Goal: Navigation & Orientation: Find specific page/section

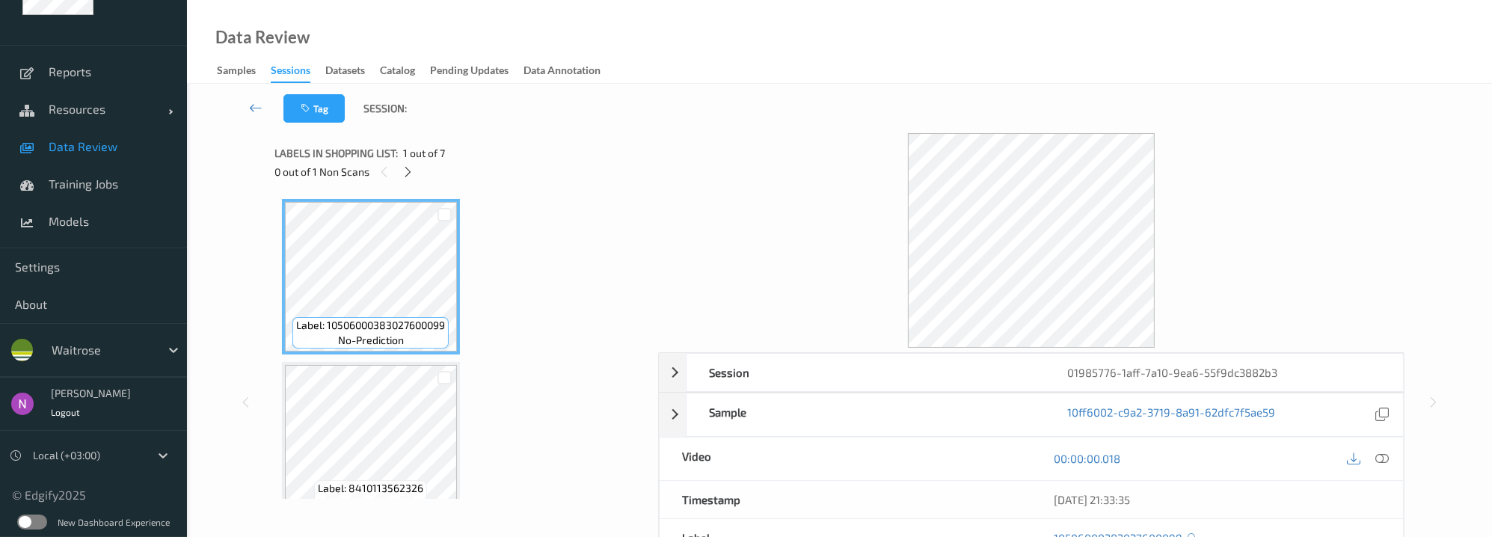
scroll to position [41, 0]
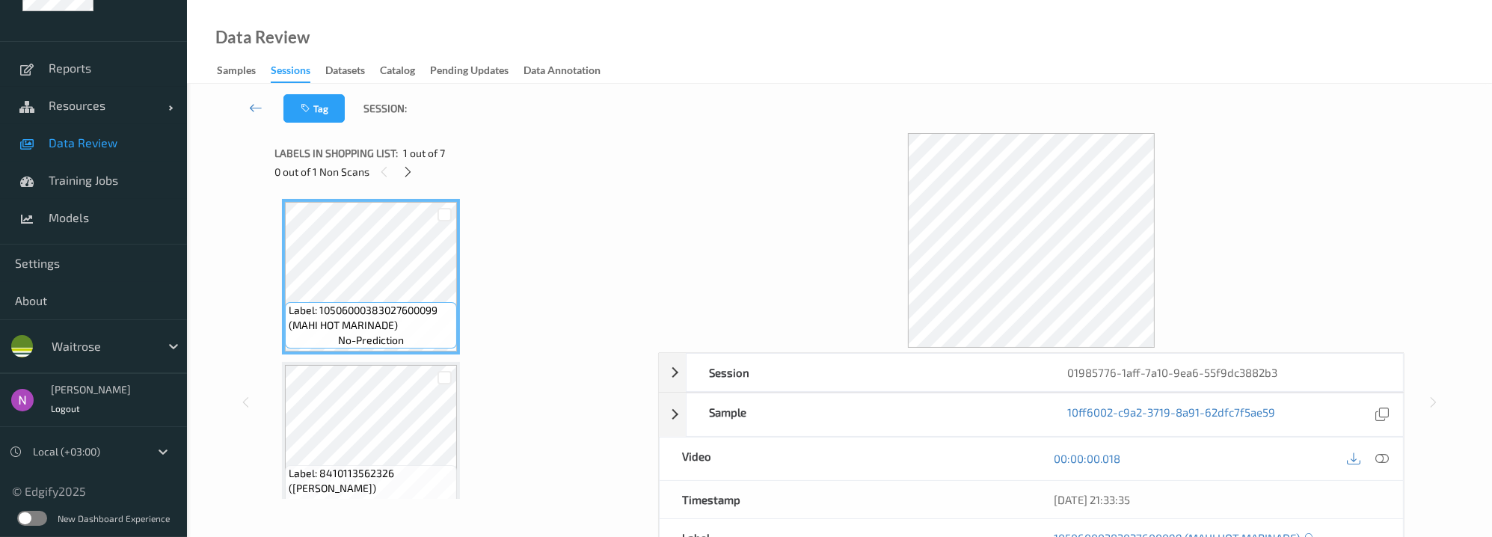
click at [289, 73] on div "Sessions" at bounding box center [291, 73] width 40 height 20
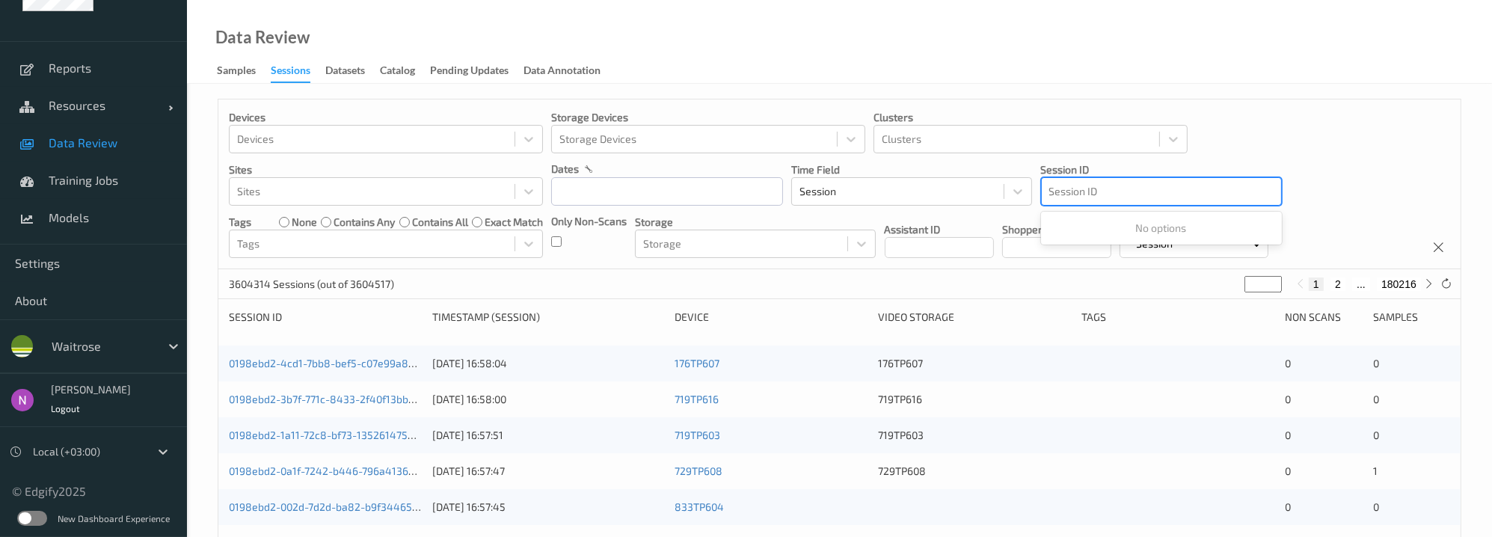
click at [1102, 194] on div at bounding box center [1161, 191] width 224 height 18
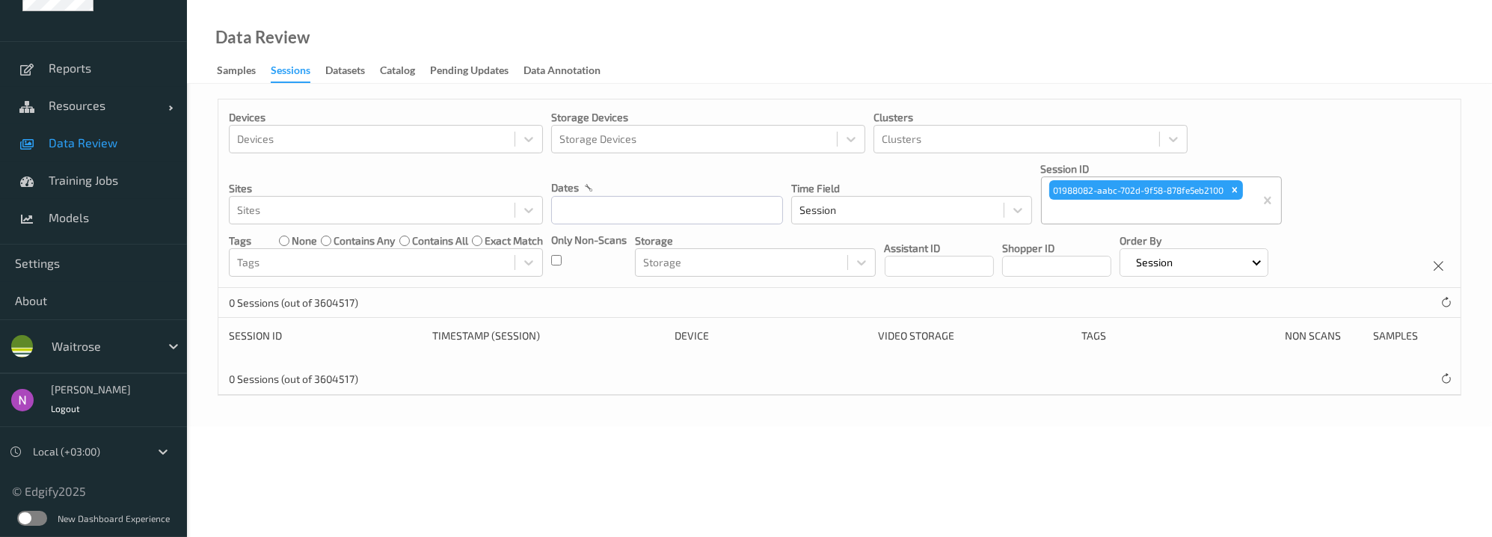
click at [85, 150] on span "Data Review" at bounding box center [110, 142] width 123 height 15
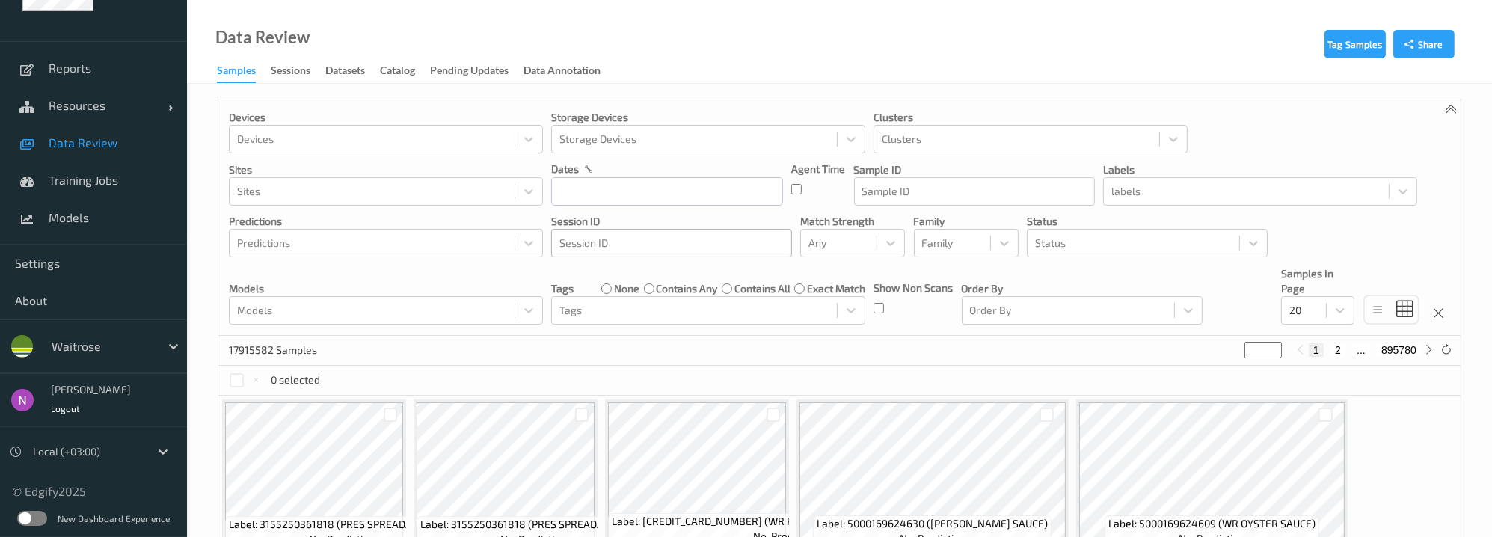
click at [654, 255] on div "Session ID" at bounding box center [671, 243] width 239 height 24
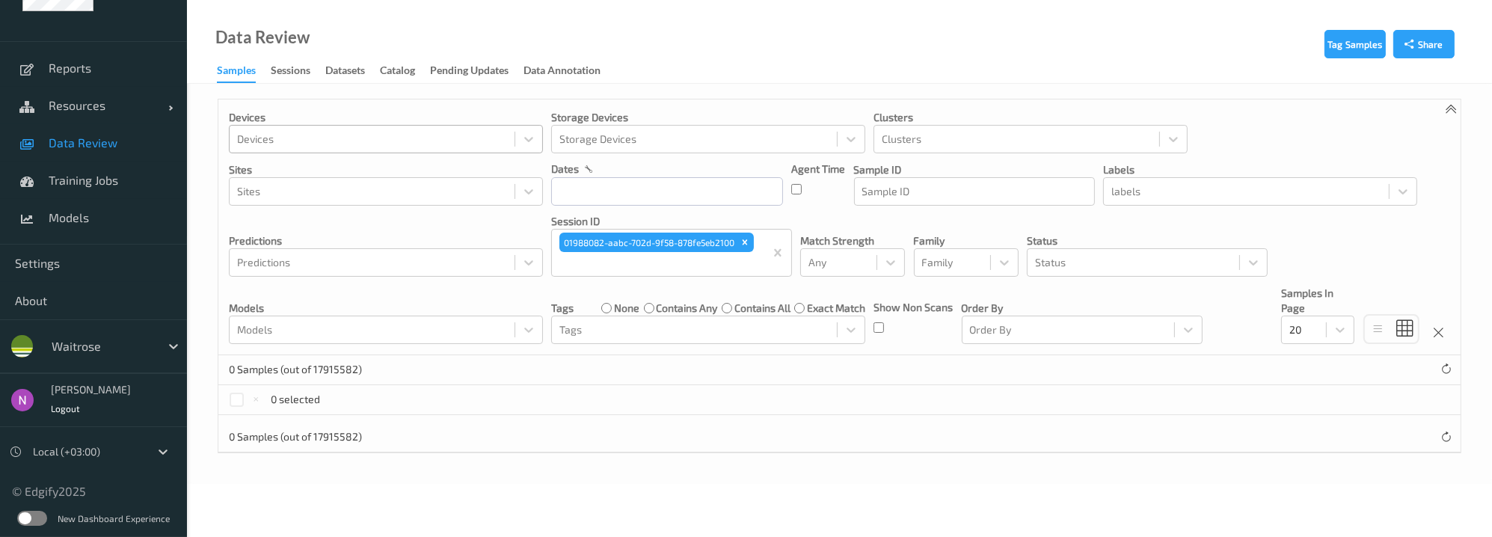
click at [264, 141] on div at bounding box center [372, 139] width 270 height 18
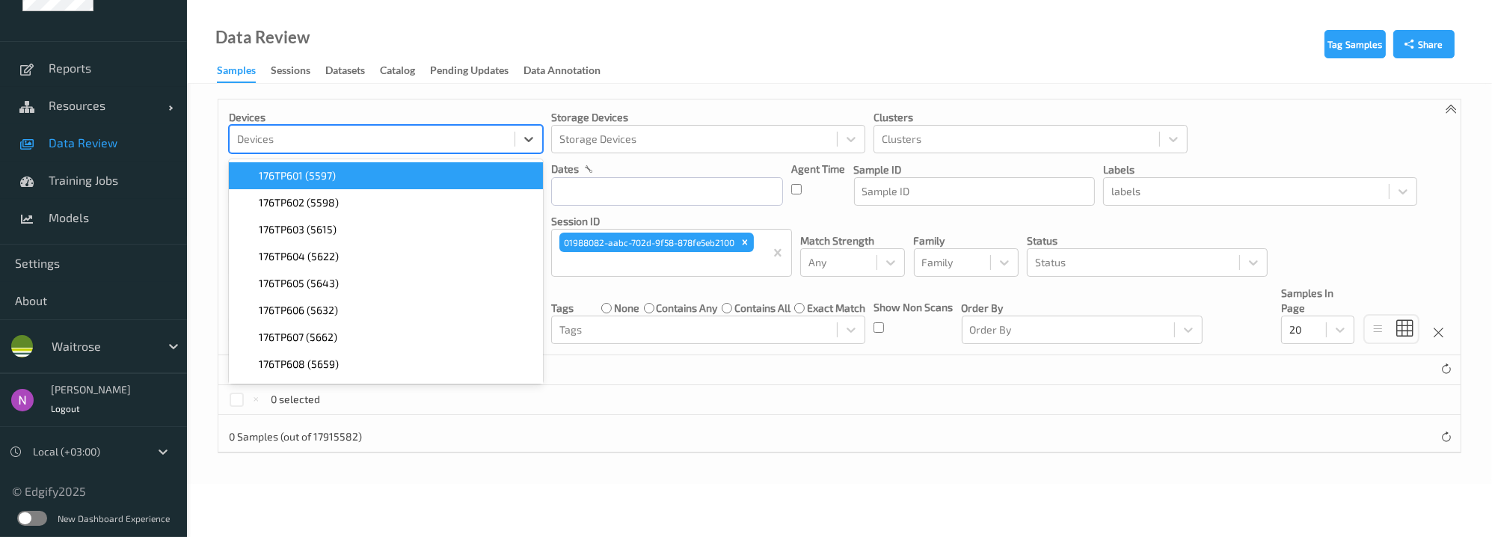
click at [735, 53] on div "Data Review Samples Sessions Datasets Catalog Pending Updates Data Annotation" at bounding box center [839, 42] width 1305 height 84
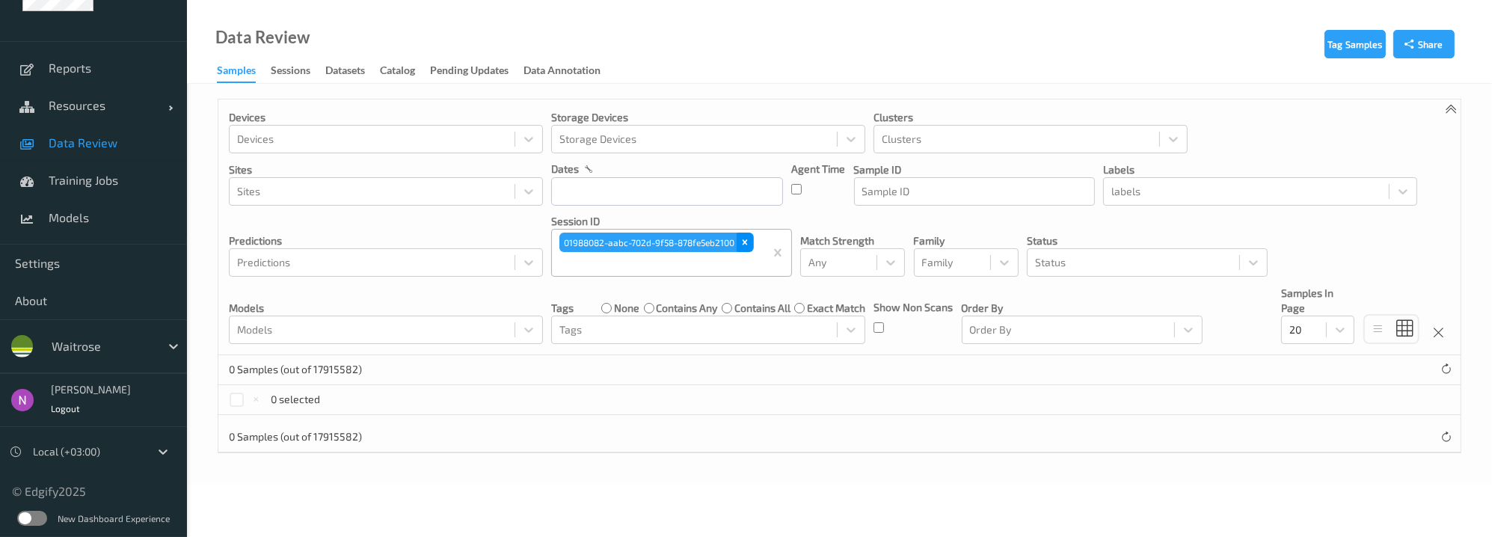
click at [743, 244] on icon "Remove 01988082-aabc-702d-9f58-878fe5eb2100" at bounding box center [745, 242] width 5 height 5
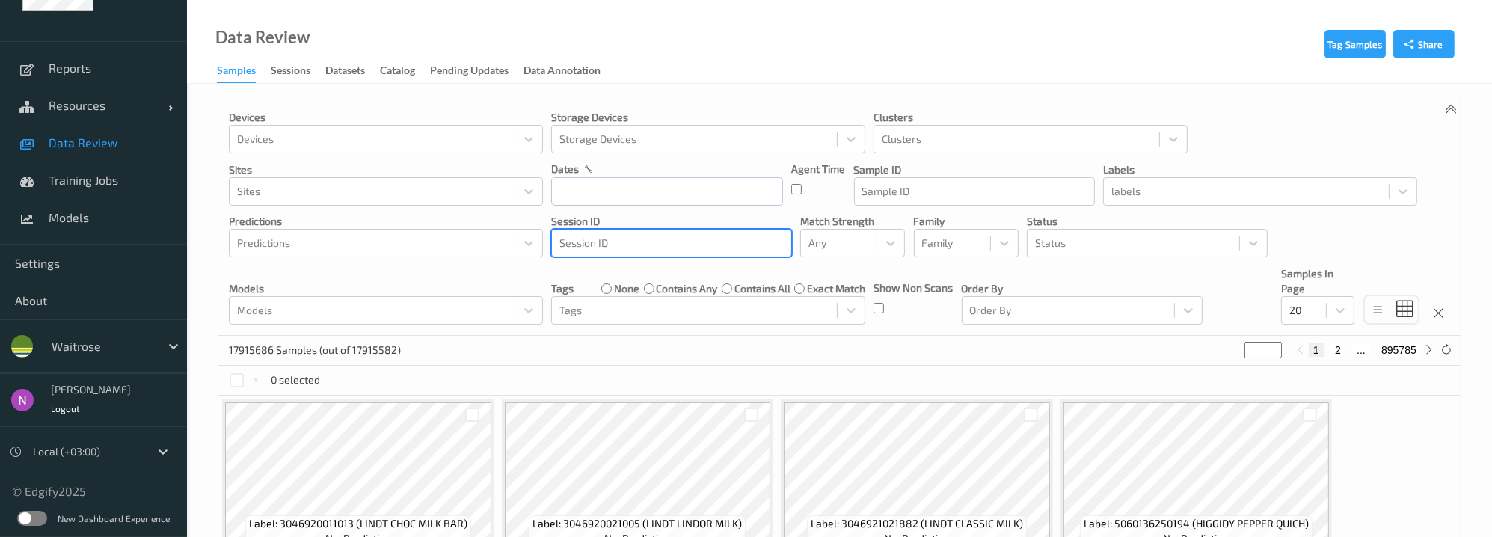
click at [693, 248] on div at bounding box center [671, 243] width 224 height 18
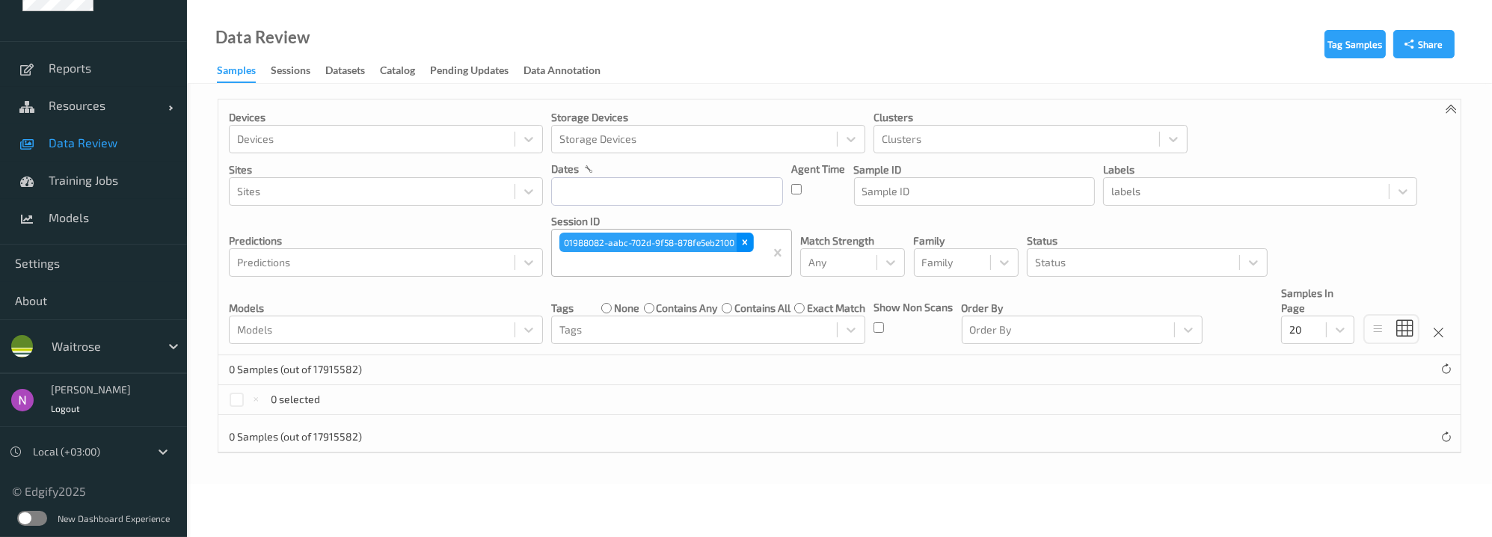
click at [743, 244] on icon "Remove 01988082-aabc-702d-9f58-878fe5eb2100" at bounding box center [745, 242] width 5 height 5
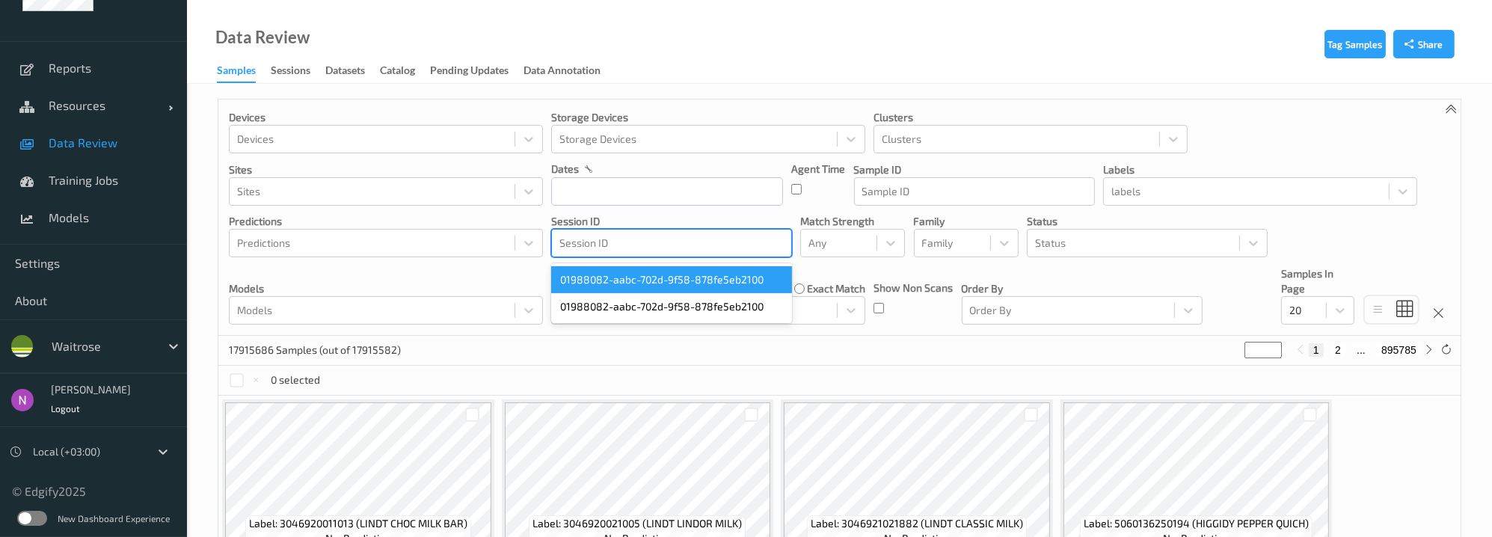
click at [670, 243] on div at bounding box center [671, 243] width 224 height 18
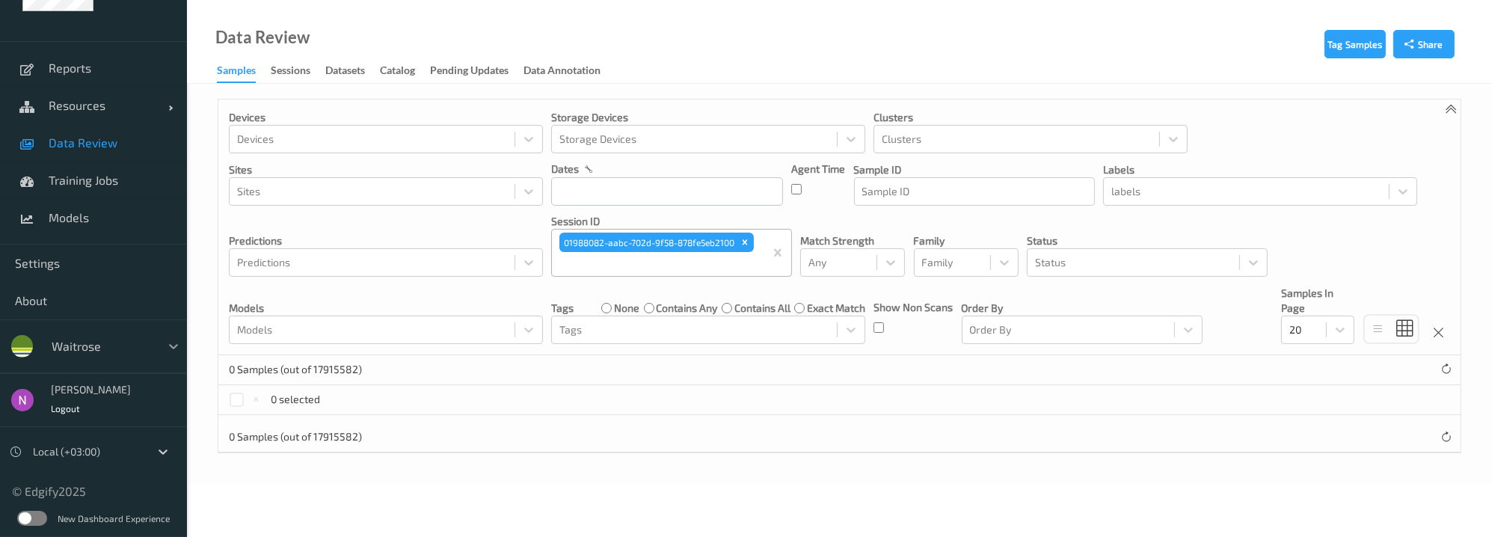
click at [178, 343] on icon at bounding box center [173, 346] width 15 height 15
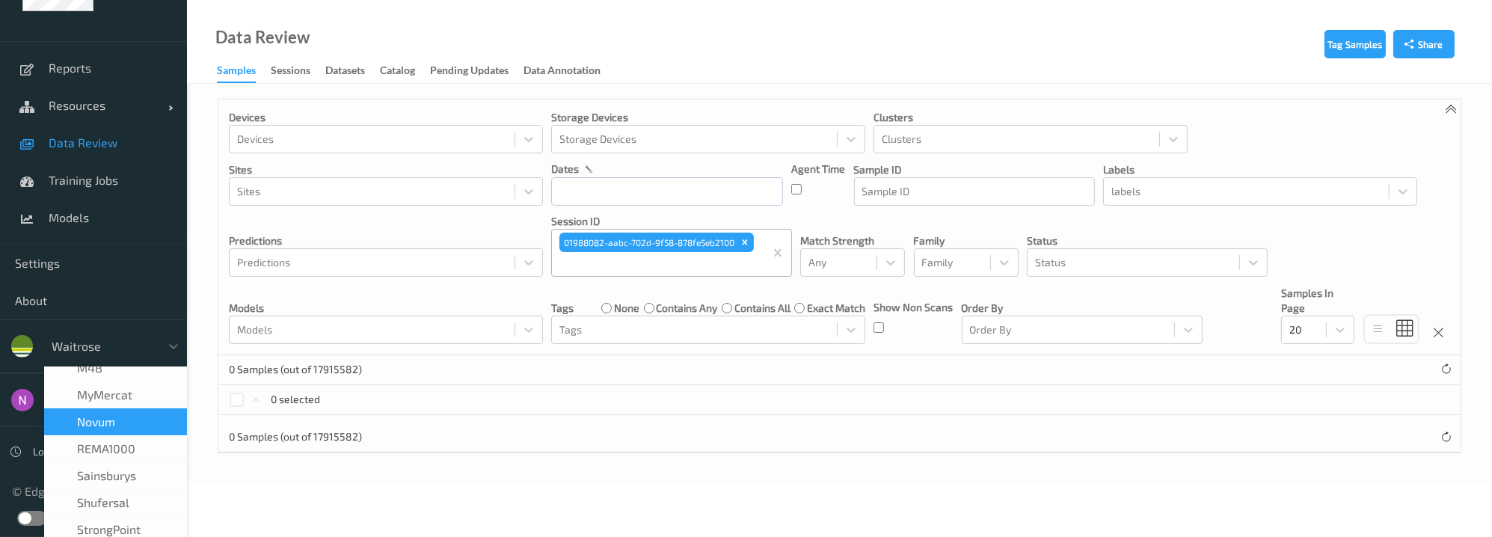
scroll to position [351, 0]
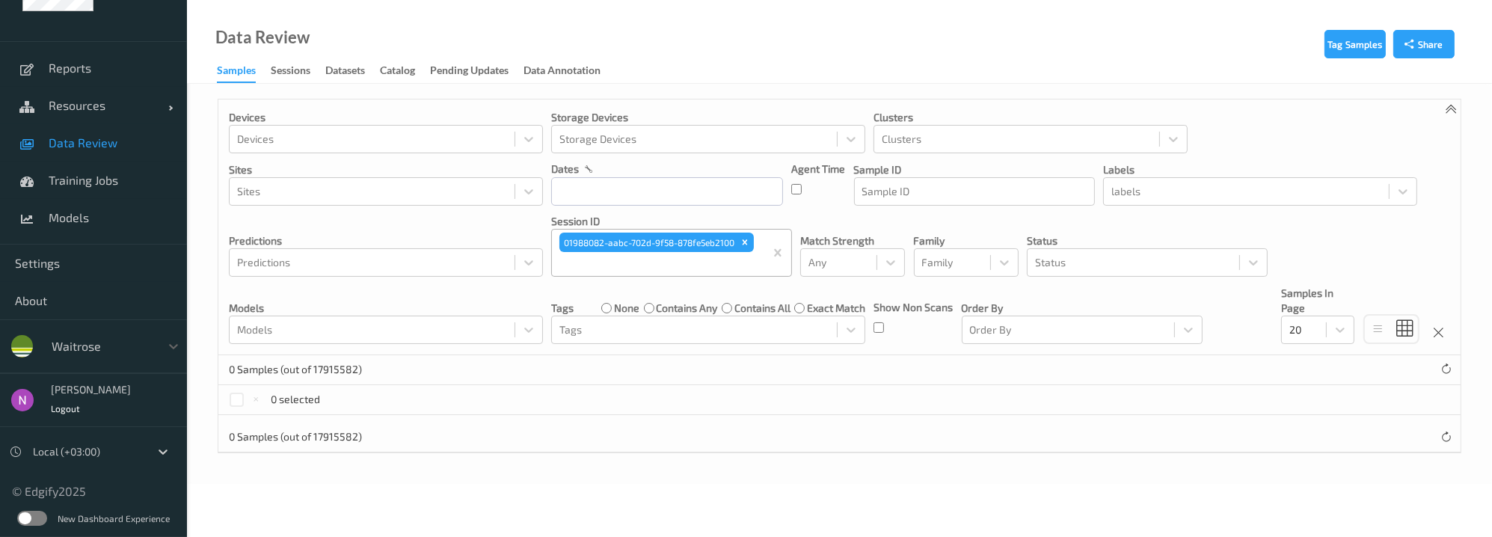
click at [107, 343] on div at bounding box center [102, 346] width 101 height 18
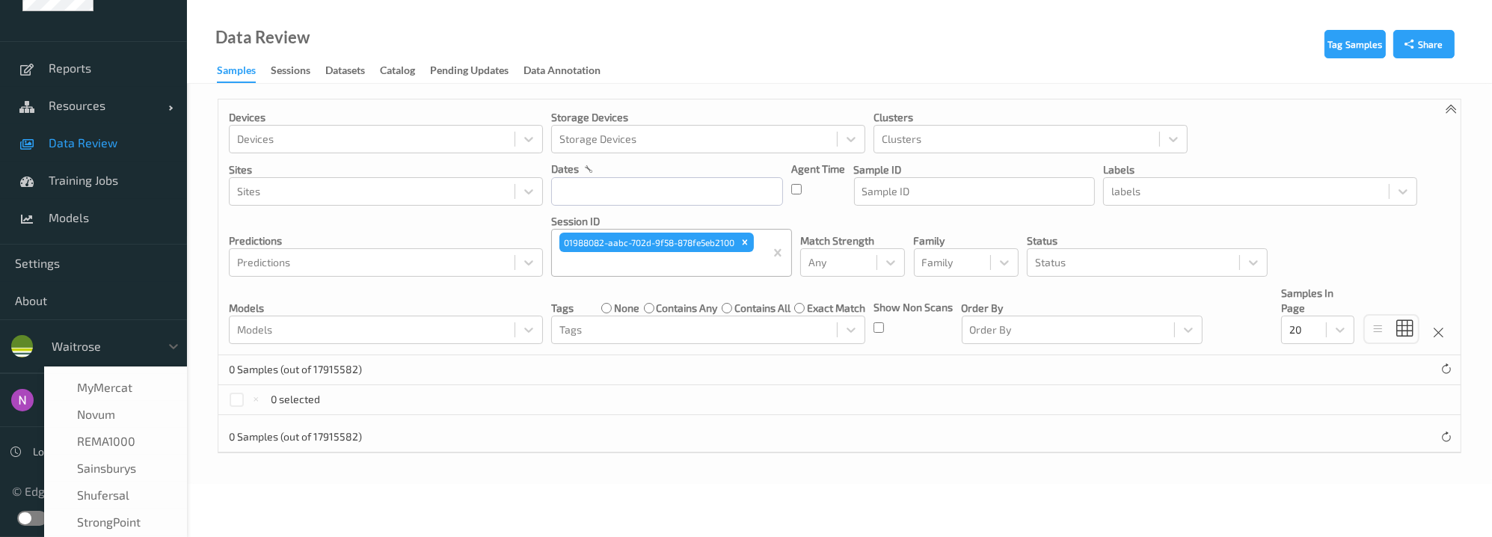
scroll to position [265, 0]
